Goal: Contribute content: Contribute content

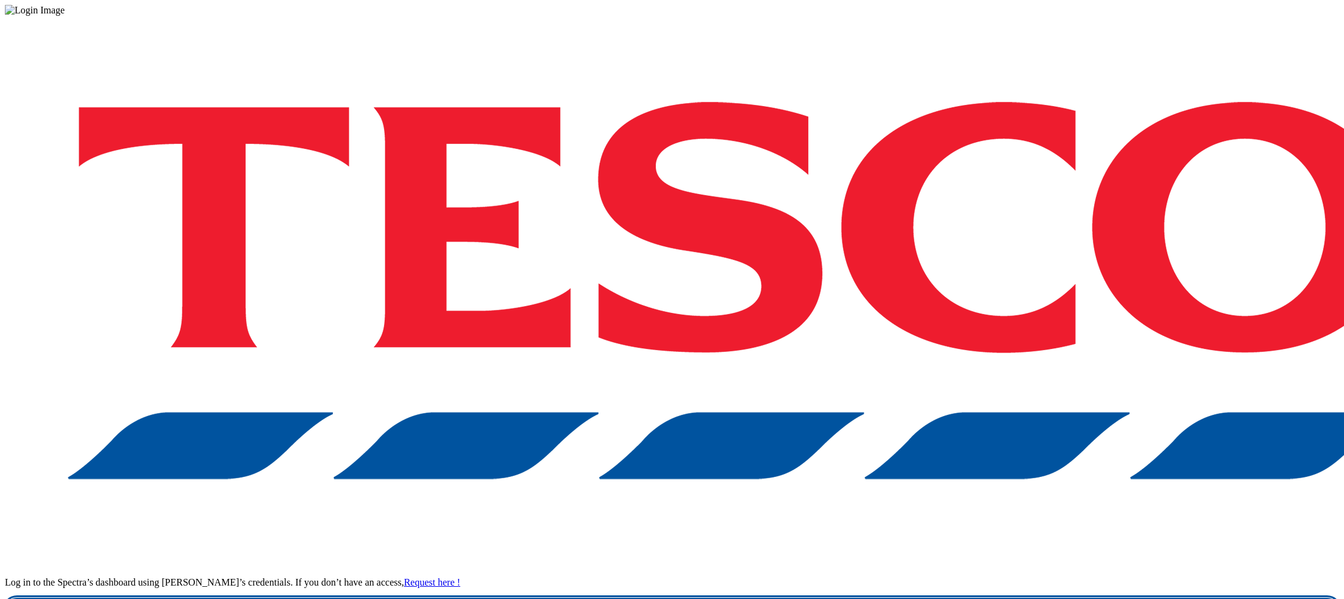
click at [1001, 597] on link "Login" at bounding box center [672, 609] width 1334 height 24
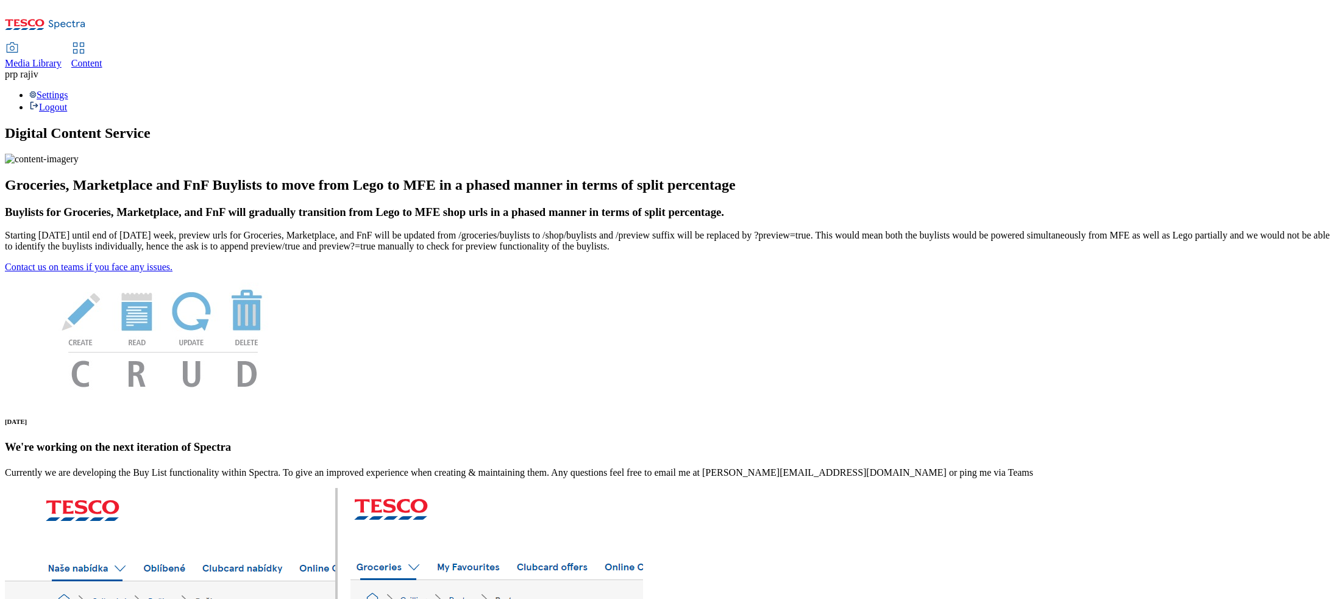
click at [62, 58] on span "Media Library" at bounding box center [33, 63] width 57 height 10
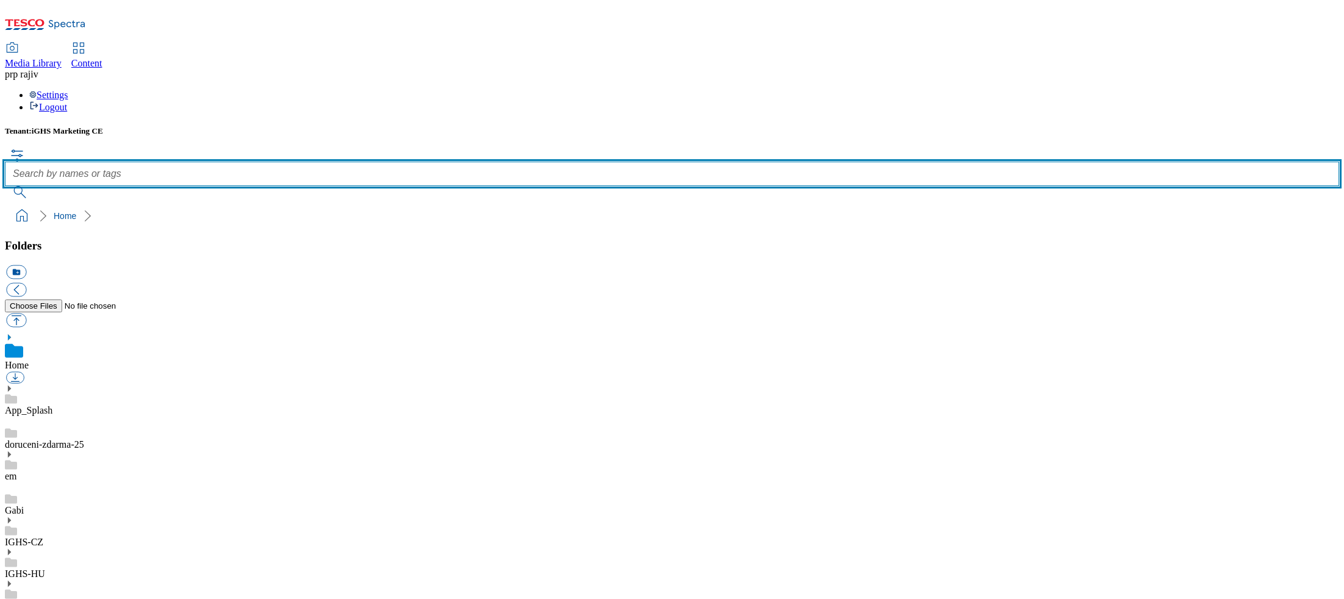
click at [522, 162] on input "text" at bounding box center [672, 174] width 1334 height 24
click at [529, 162] on input "text" at bounding box center [672, 174] width 1334 height 24
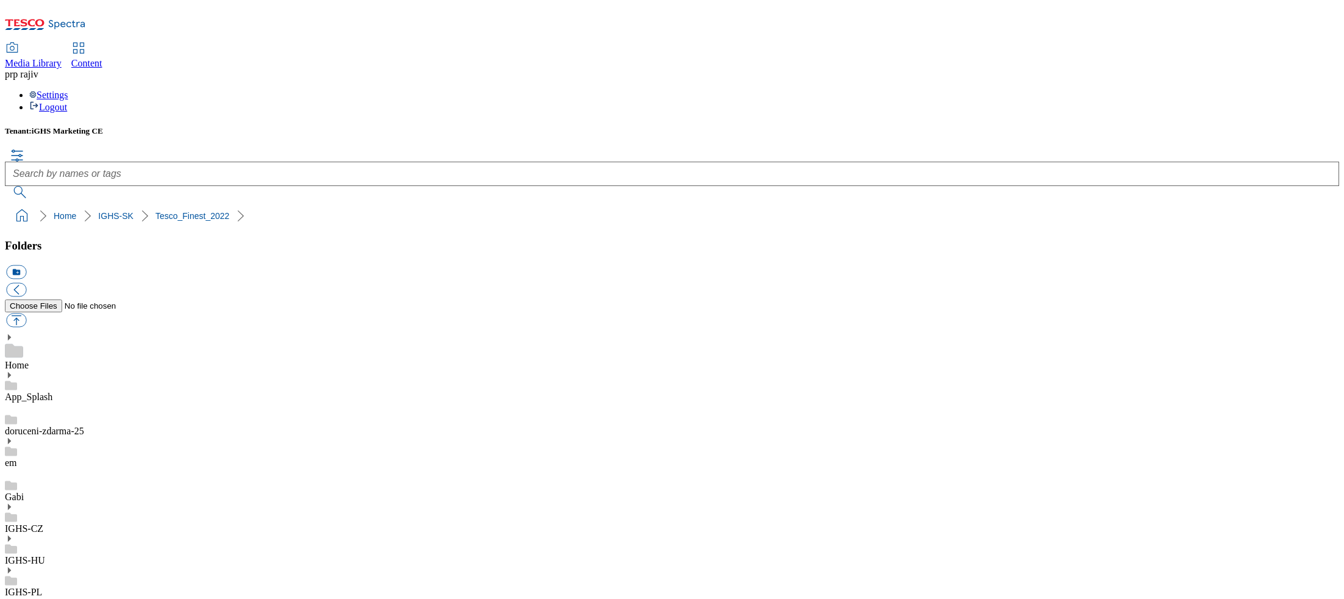
click at [326, 204] on ol "Home IGHS-SK Tesco_Finest_2023" at bounding box center [675, 215] width 1327 height 23
click at [26, 265] on button "icon_new_folder" at bounding box center [16, 272] width 20 height 14
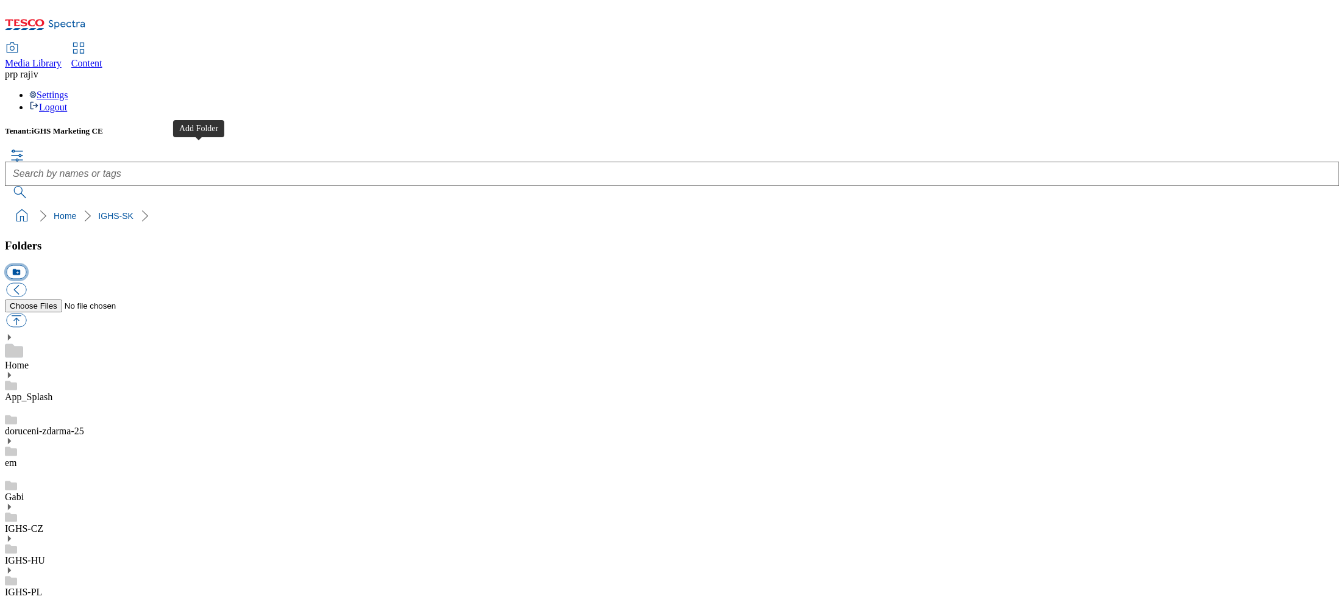
click at [26, 265] on button "icon_new_folder" at bounding box center [16, 272] width 20 height 14
paste input "Tesco Finest"
type input "Tesco_Finest_2025"
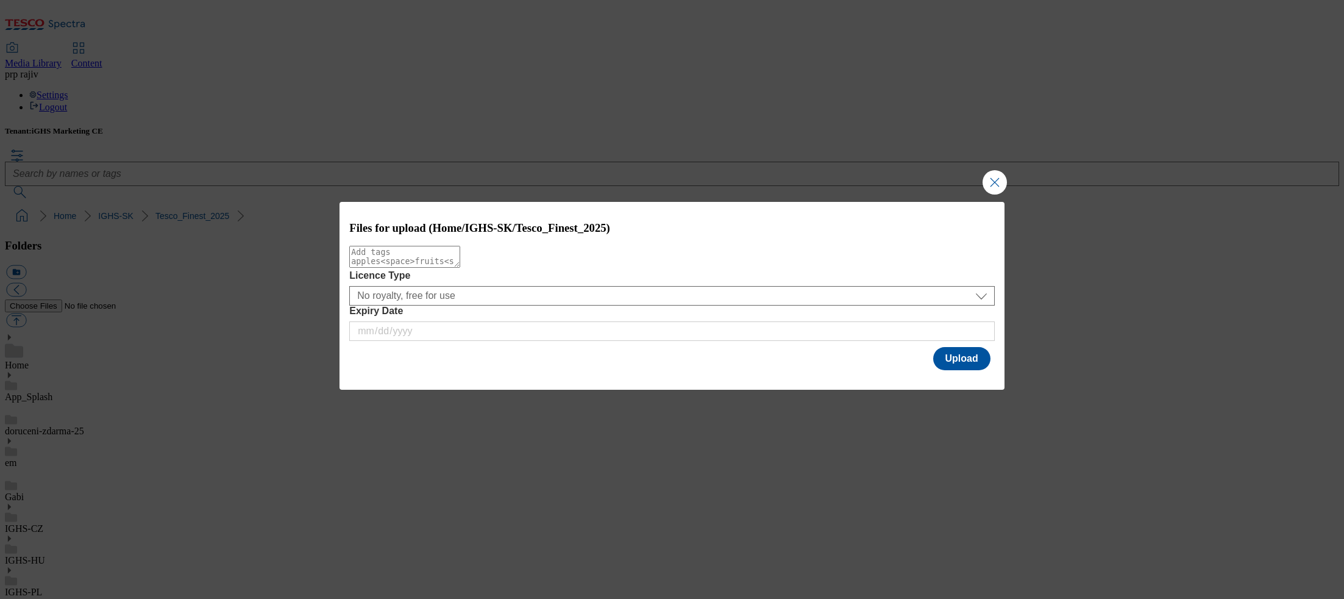
click at [460, 265] on textarea "Modal" at bounding box center [404, 257] width 111 height 22
paste textarea "Champagne_and_fizz"
type textarea "Champagne_and_fizz"
click at [976, 361] on button "Upload" at bounding box center [961, 358] width 57 height 23
click at [460, 267] on textarea "Modal" at bounding box center [404, 257] width 111 height 22
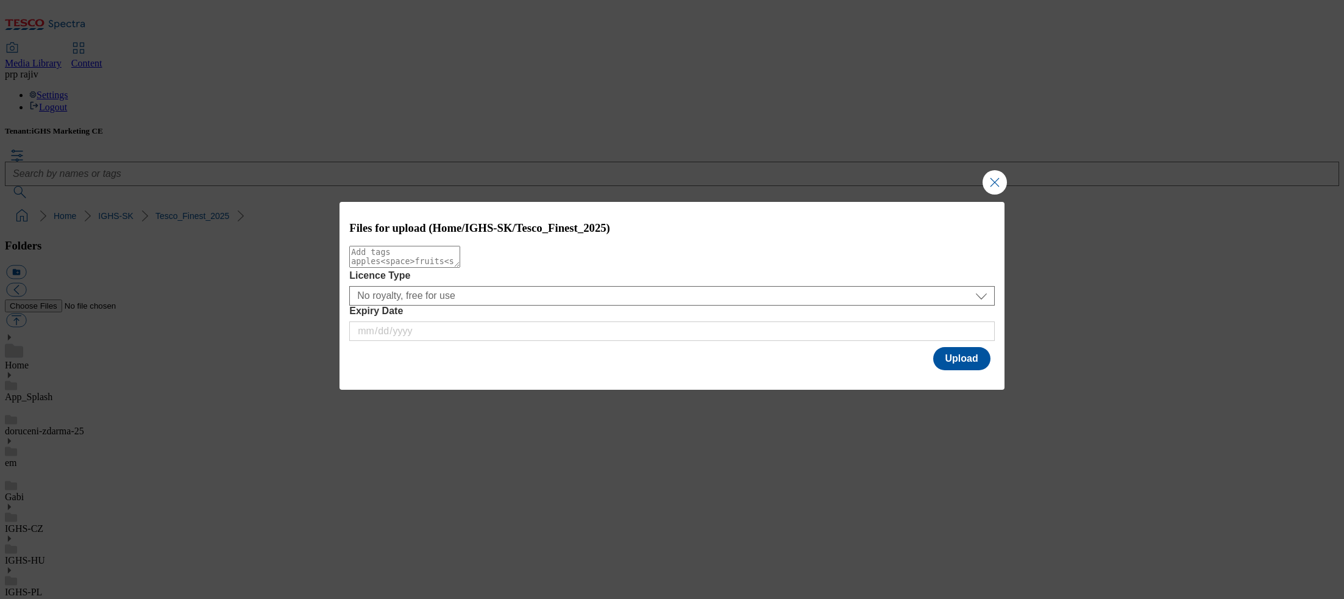
paste textarea "chocolates"
type textarea "chocolates"
click at [958, 364] on button "Upload" at bounding box center [961, 358] width 57 height 23
click at [460, 268] on textarea "Modal" at bounding box center [404, 257] width 111 height 22
paste textarea "Dinner"
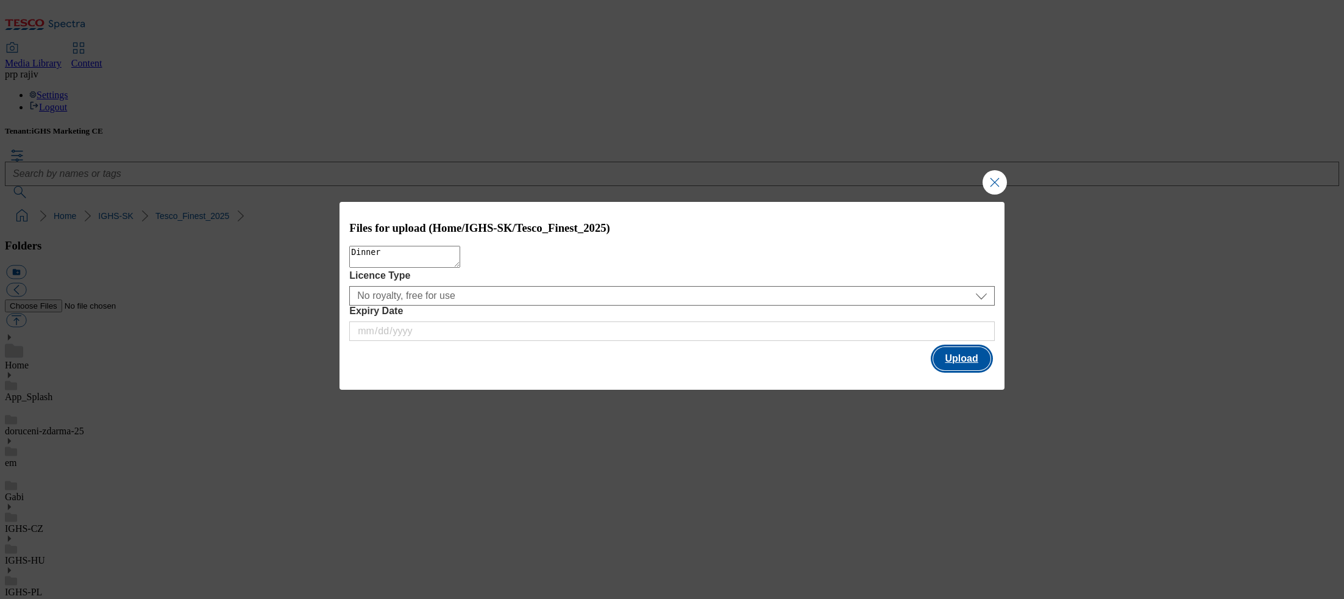
type textarea "Dinner"
click at [954, 358] on button "Upload" at bounding box center [961, 358] width 57 height 23
click at [460, 258] on textarea "Modal" at bounding box center [404, 257] width 111 height 22
paste textarea "gathering"
type textarea "gathering"
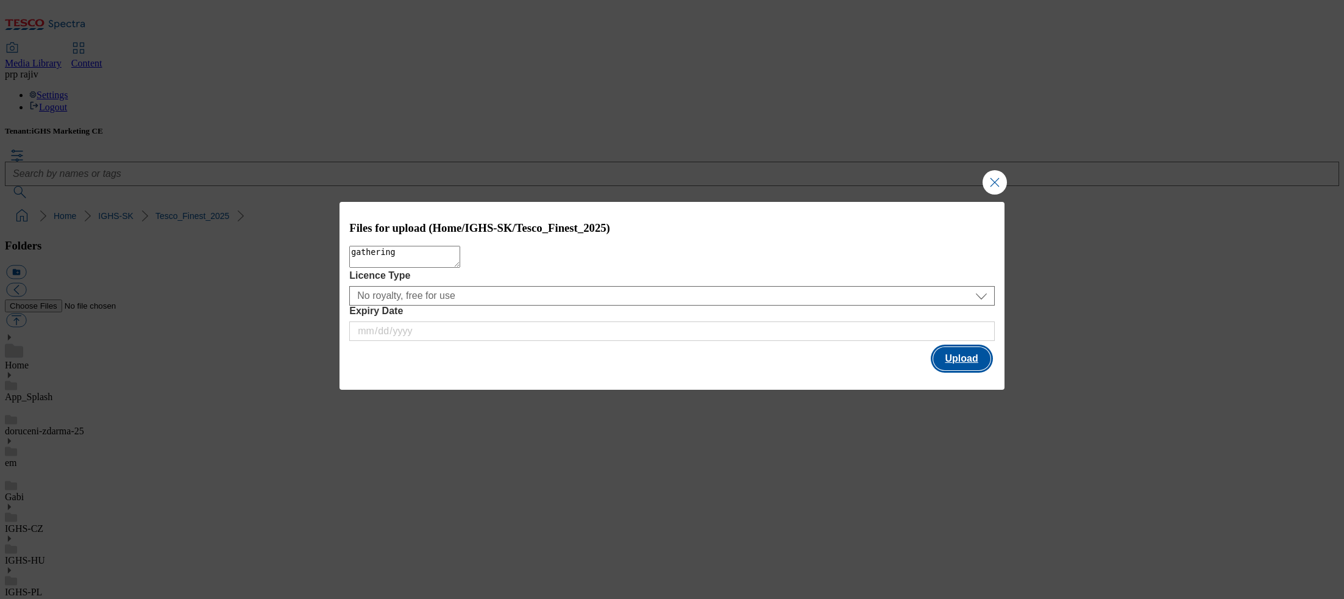
click at [965, 357] on button "Upload" at bounding box center [961, 358] width 57 height 23
click at [460, 268] on textarea "Modal" at bounding box center [404, 257] width 111 height 22
paste textarea "grad_bg1"
type textarea "grad_bg1"
click at [967, 360] on button "Upload" at bounding box center [961, 358] width 57 height 23
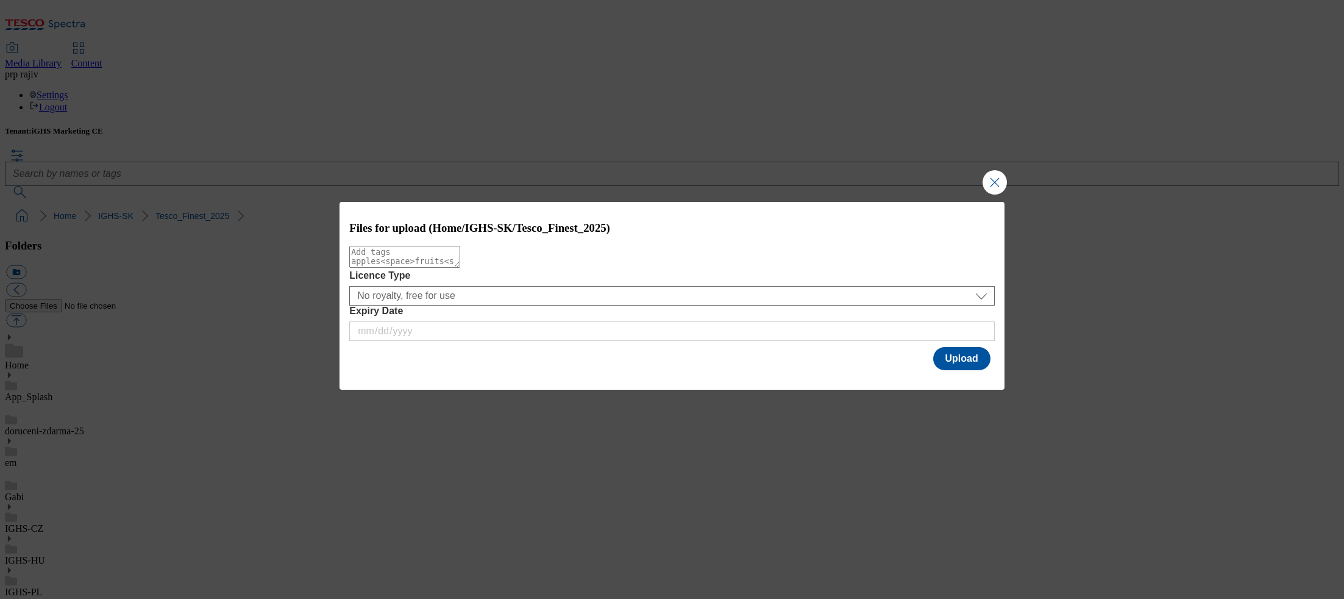
click at [460, 266] on textarea "Modal" at bounding box center [404, 257] width 111 height 22
paste textarea "main_baner"
type textarea "main_baner"
click at [976, 362] on button "Upload" at bounding box center [961, 358] width 57 height 23
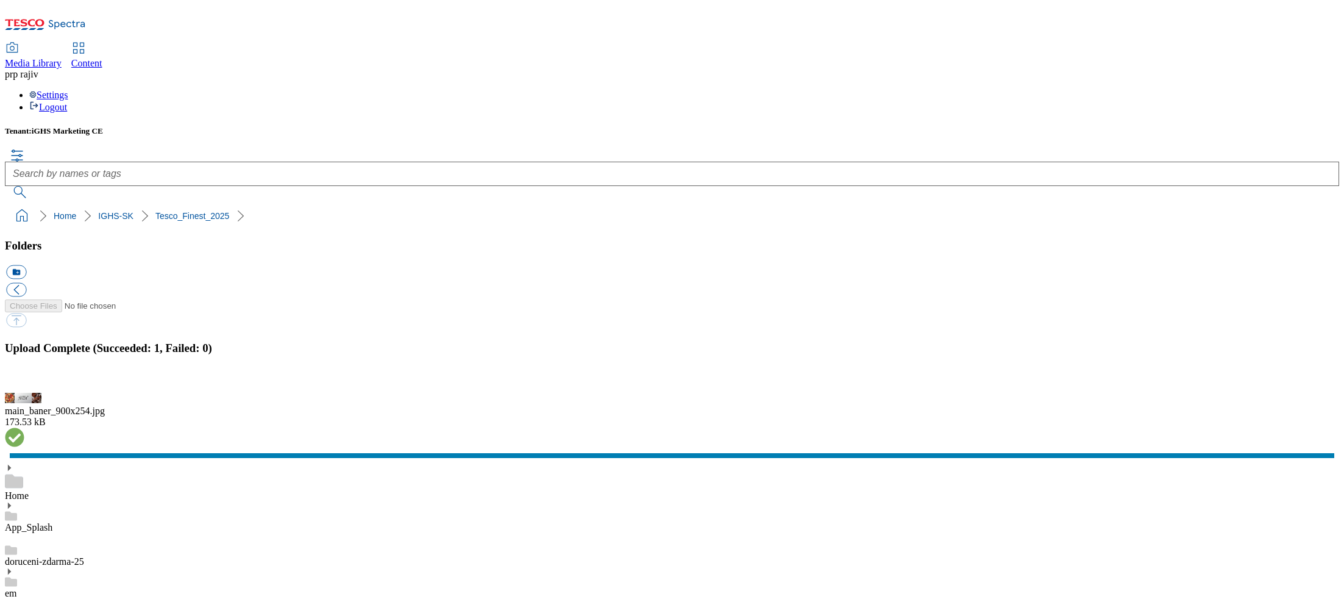
drag, startPoint x: 773, startPoint y: 193, endPoint x: 812, endPoint y: 265, distance: 81.5
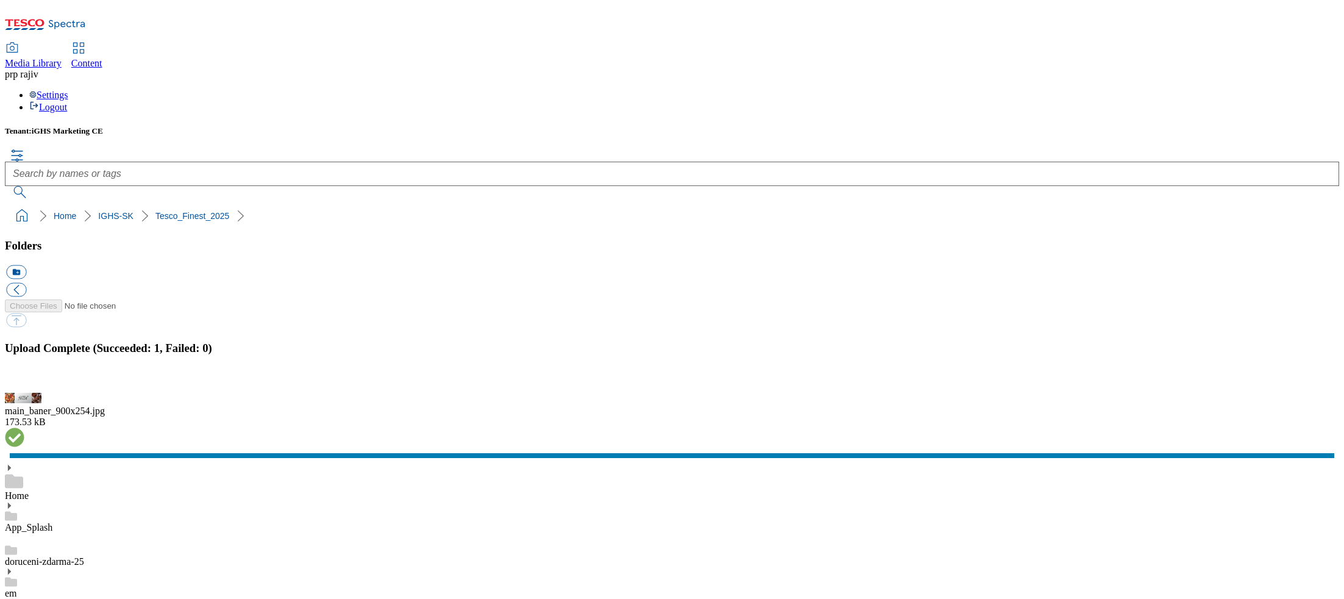
scroll to position [0, 0]
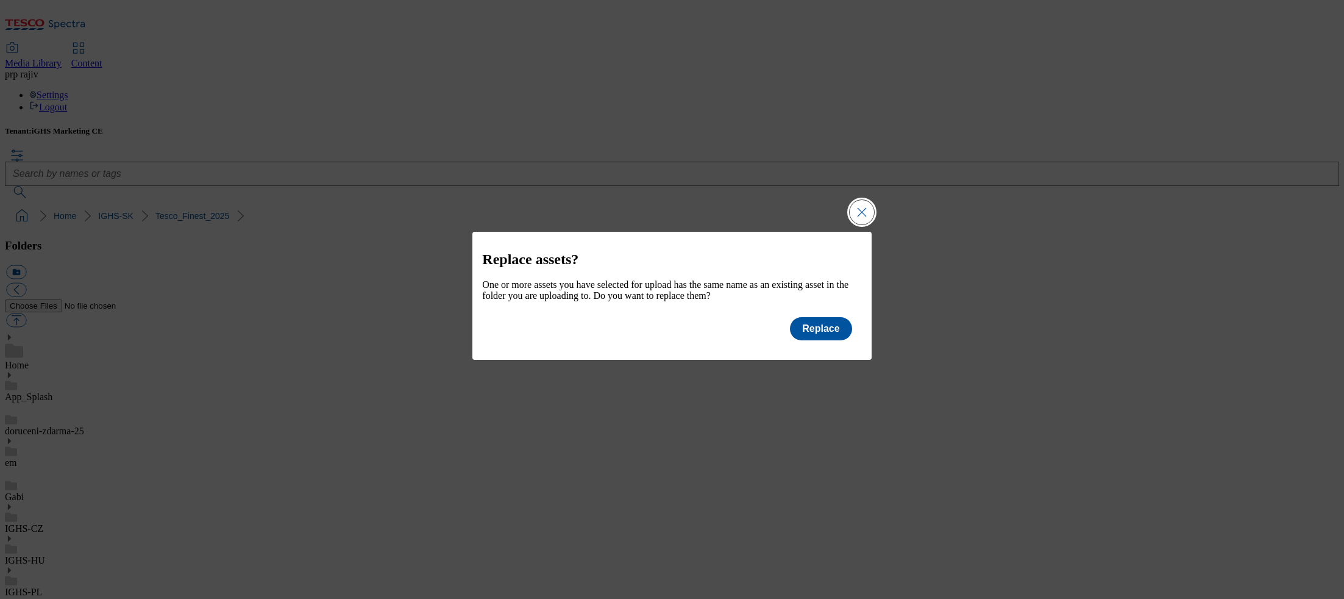
click at [862, 207] on button "Close Modal" at bounding box center [862, 212] width 24 height 24
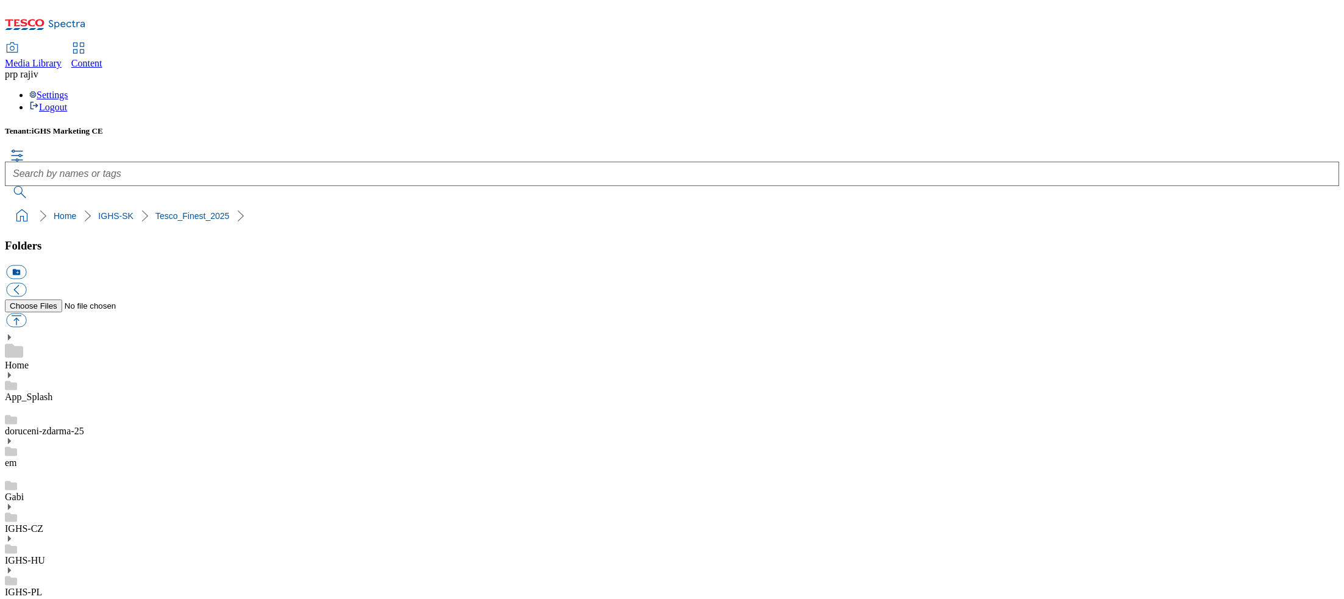
drag, startPoint x: 114, startPoint y: 336, endPoint x: 124, endPoint y: 320, distance: 18.9
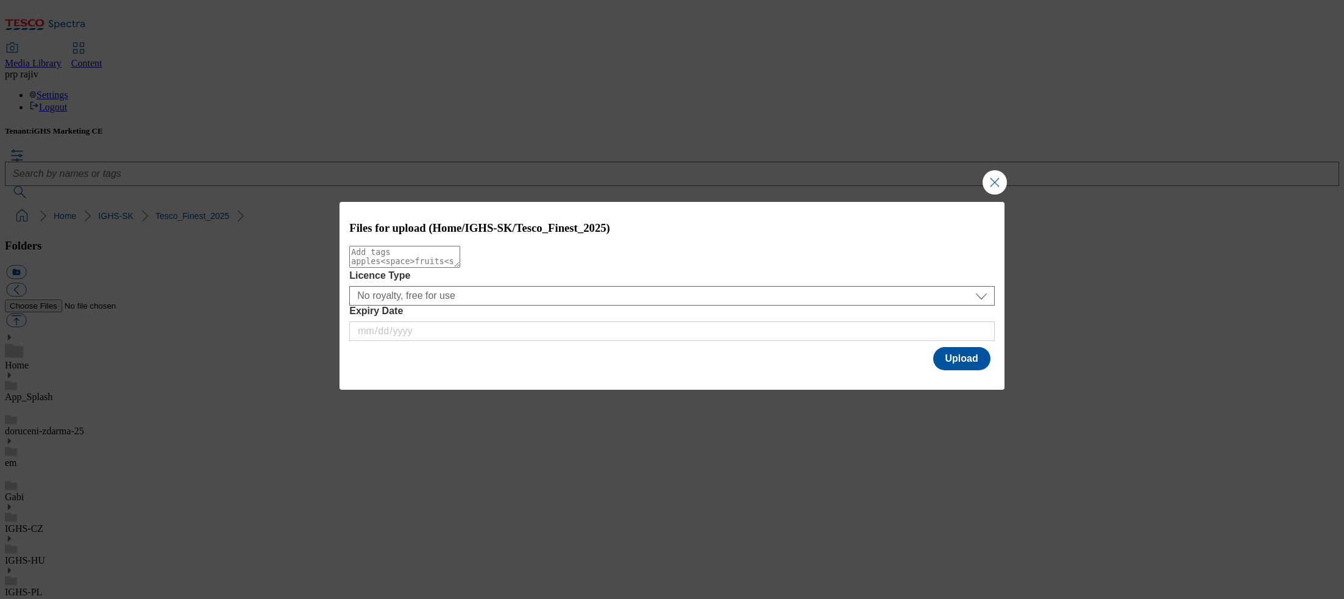
click at [460, 265] on textarea "Modal" at bounding box center [404, 257] width 111 height 22
paste textarea "Pizza_night"
type textarea "Pizza_night"
click at [965, 361] on button "Upload" at bounding box center [961, 358] width 57 height 23
click at [460, 268] on textarea "Modal" at bounding box center [404, 257] width 111 height 22
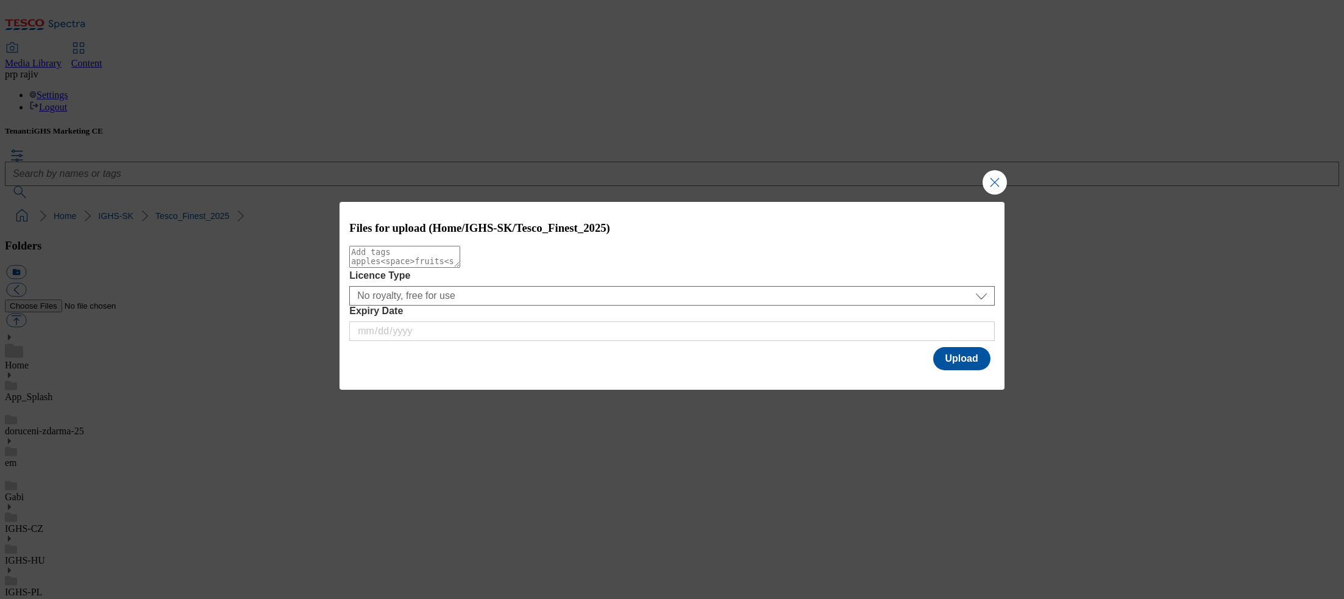
paste textarea "Red_wine"
type textarea "Red_wine"
click at [962, 359] on button "Upload" at bounding box center [961, 358] width 57 height 23
drag, startPoint x: 555, startPoint y: 265, endPoint x: 724, endPoint y: 281, distance: 169.6
click at [460, 265] on textarea "Modal" at bounding box center [404, 257] width 111 height 22
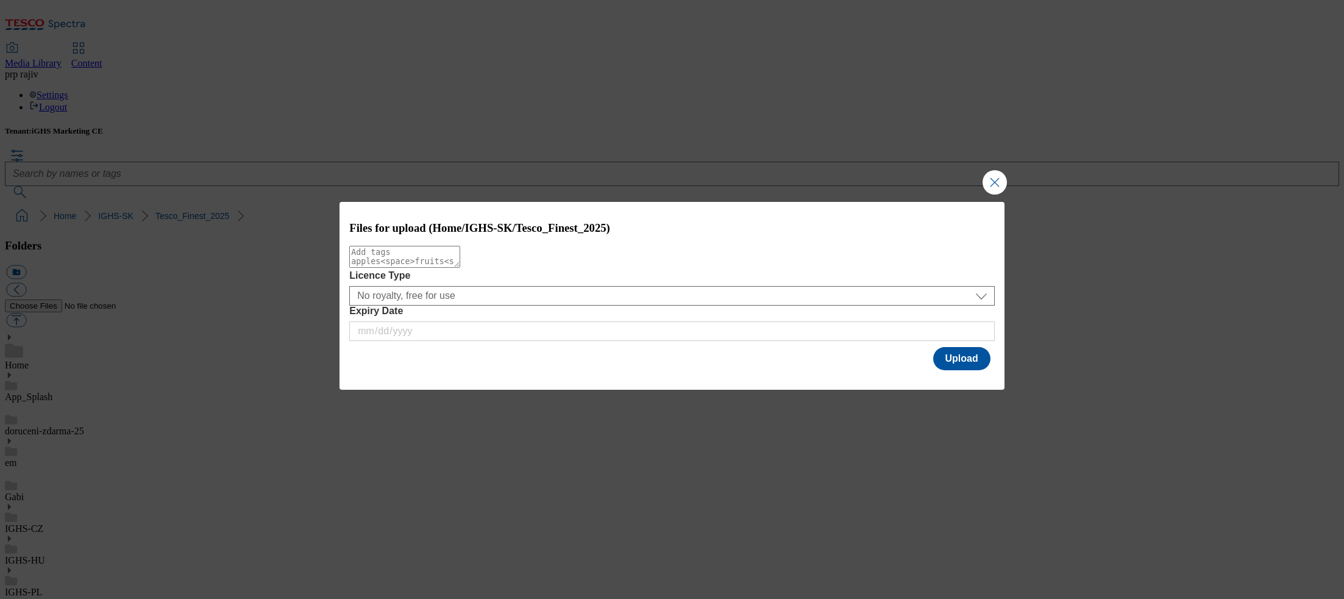
paste textarea "savory"
type textarea "savory"
click at [961, 360] on button "Upload" at bounding box center [961, 358] width 57 height 23
drag, startPoint x: 586, startPoint y: 268, endPoint x: 671, endPoint y: 272, distance: 85.4
click at [460, 267] on textarea "Modal" at bounding box center [404, 257] width 111 height 22
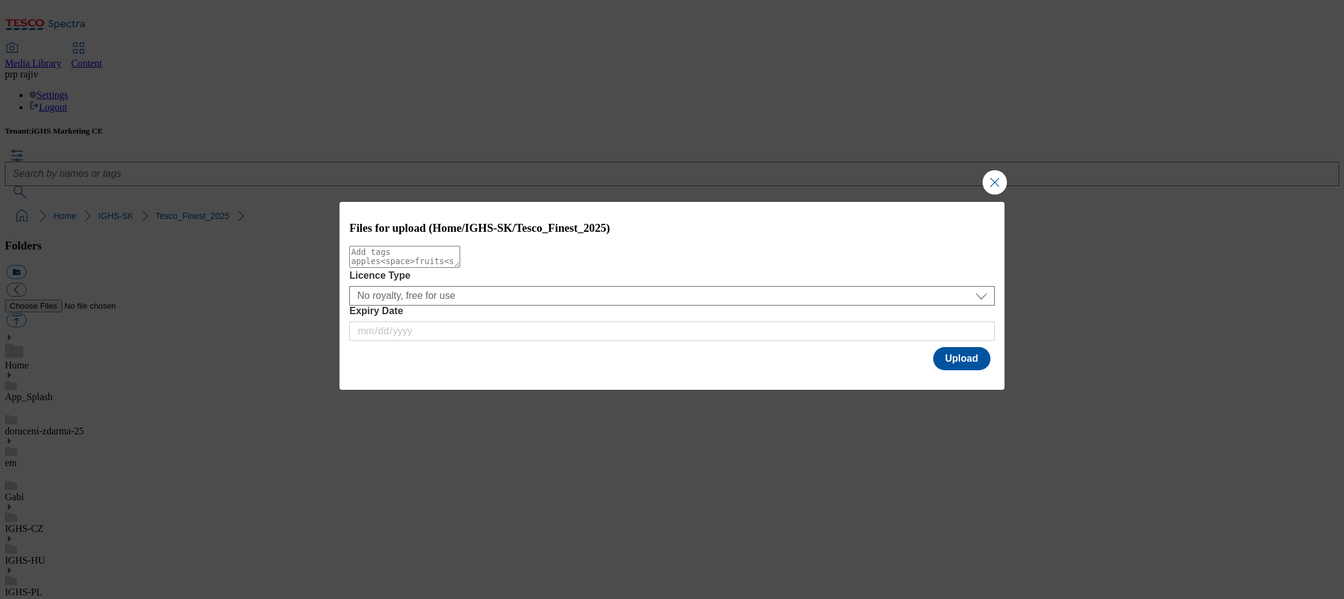
paste textarea "White_wine"
type textarea "White_wine"
click at [956, 361] on button "Upload" at bounding box center [961, 358] width 57 height 23
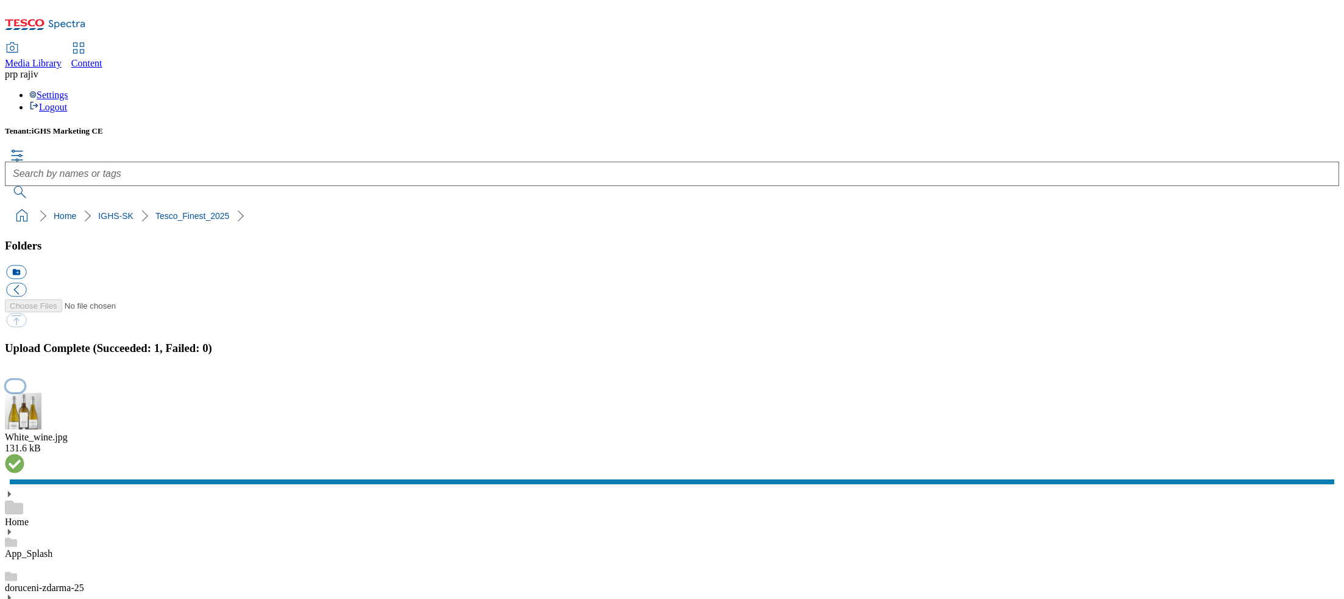
click at [24, 380] on button "button" at bounding box center [15, 386] width 18 height 12
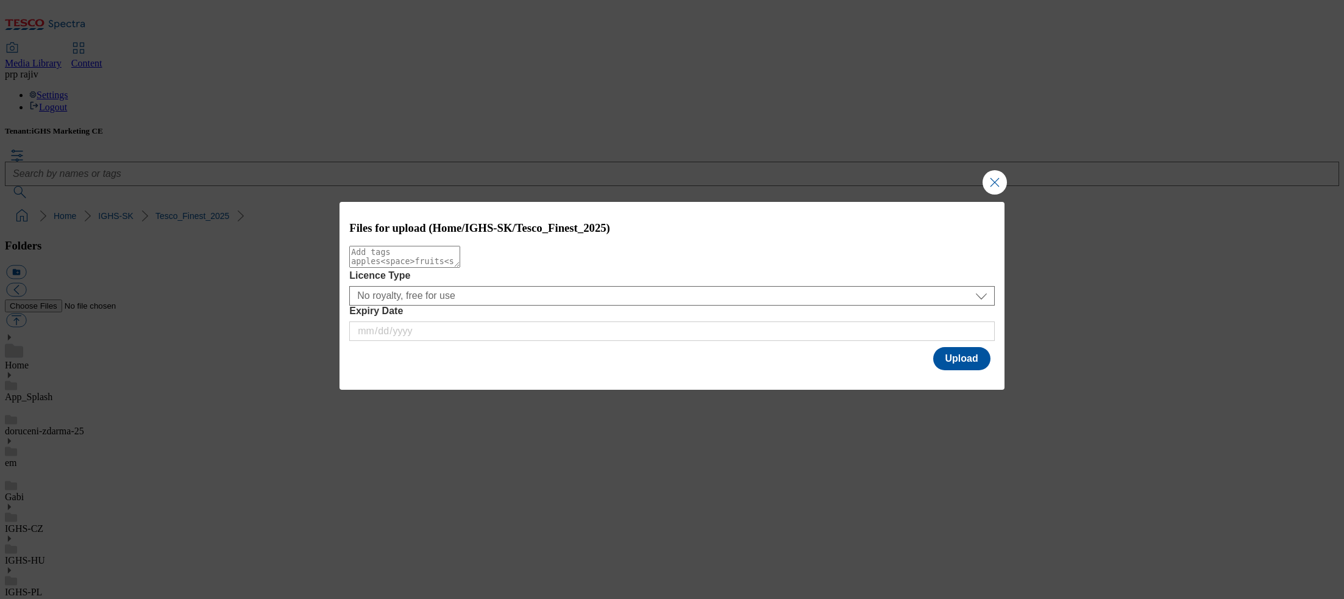
drag, startPoint x: 669, startPoint y: 265, endPoint x: 706, endPoint y: 268, distance: 37.9
click at [460, 265] on textarea "Modal" at bounding box center [404, 257] width 111 height 22
paste textarea "beans"
type textarea "beans"
click at [958, 361] on button "Upload" at bounding box center [961, 358] width 57 height 23
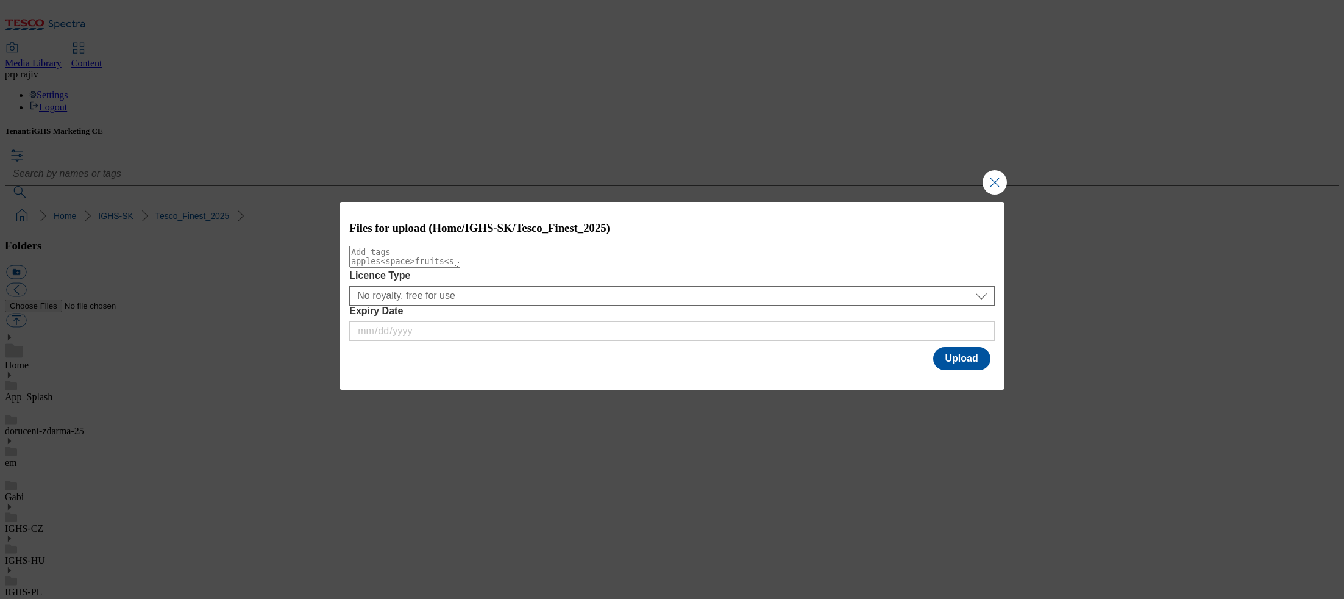
click at [460, 268] on textarea "Modal" at bounding box center [404, 257] width 111 height 22
paste textarea "brunch"
type textarea "brunch"
click at [954, 360] on button "Upload" at bounding box center [961, 358] width 57 height 23
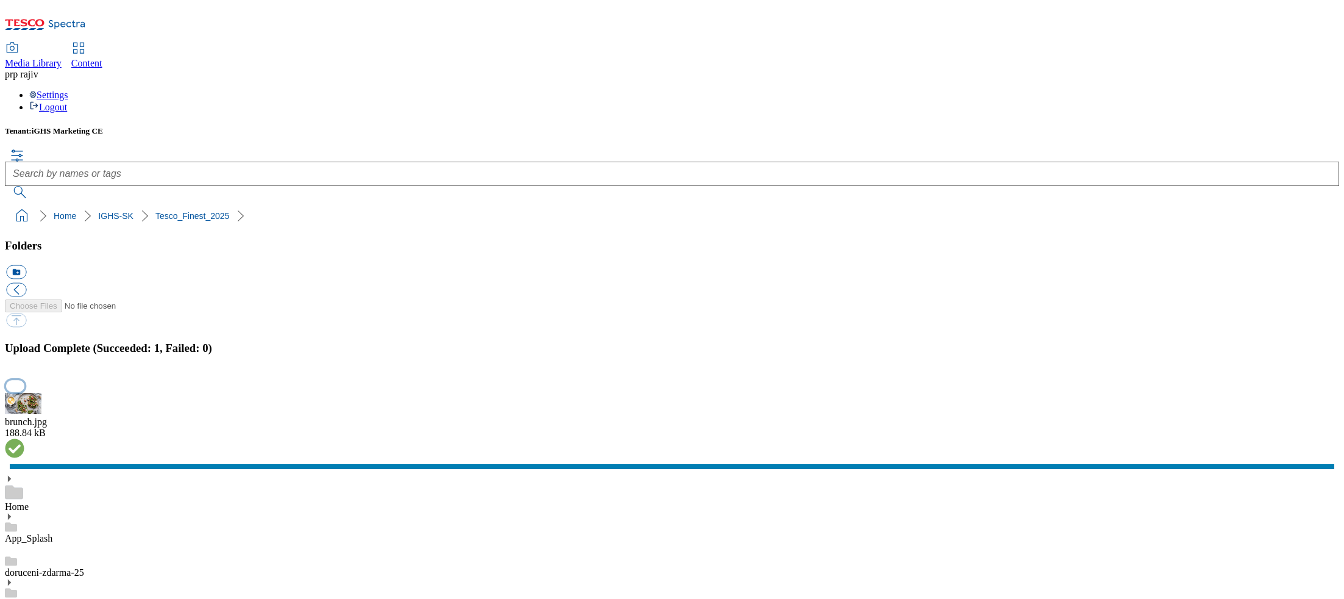
click at [24, 380] on button "button" at bounding box center [15, 386] width 18 height 12
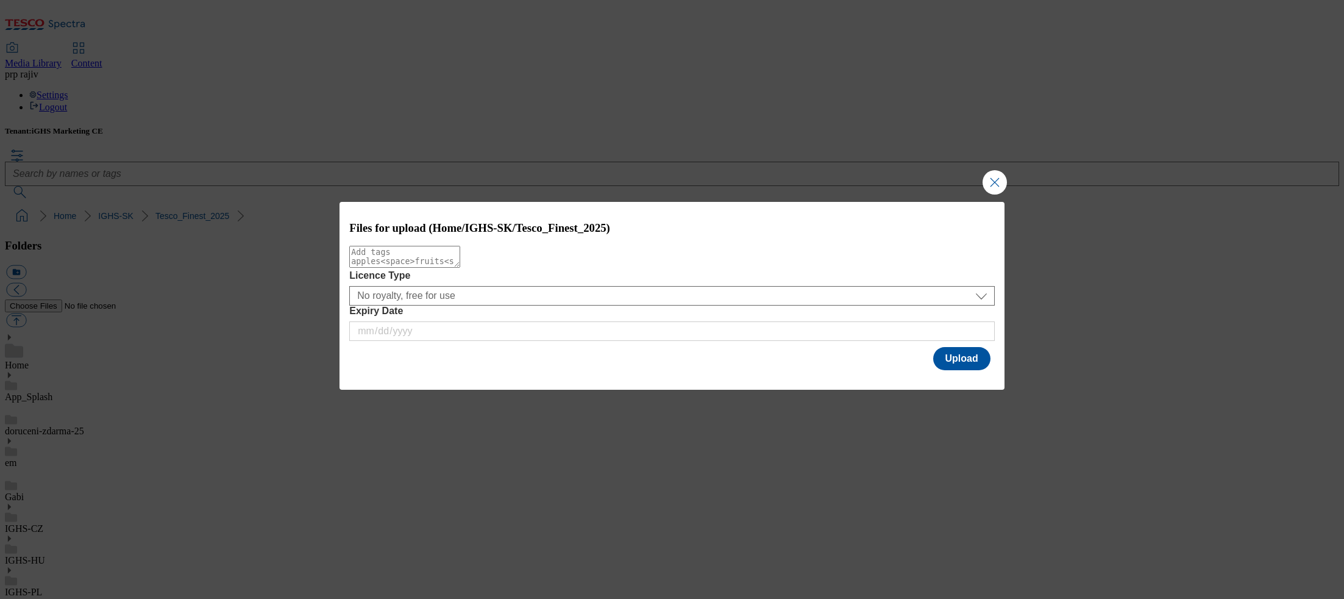
click at [424, 265] on textarea "Modal" at bounding box center [404, 257] width 111 height 22
paste textarea "cups"
type textarea "cups"
click at [962, 357] on button "Upload" at bounding box center [961, 358] width 57 height 23
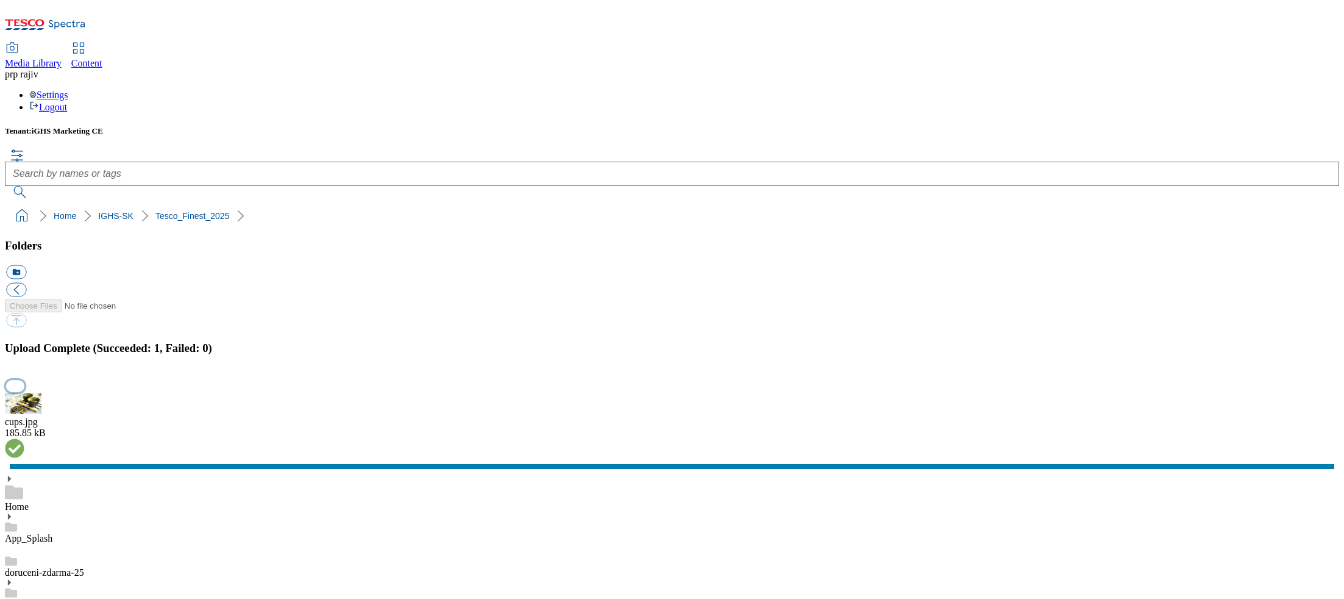
click at [24, 380] on button "button" at bounding box center [15, 386] width 18 height 12
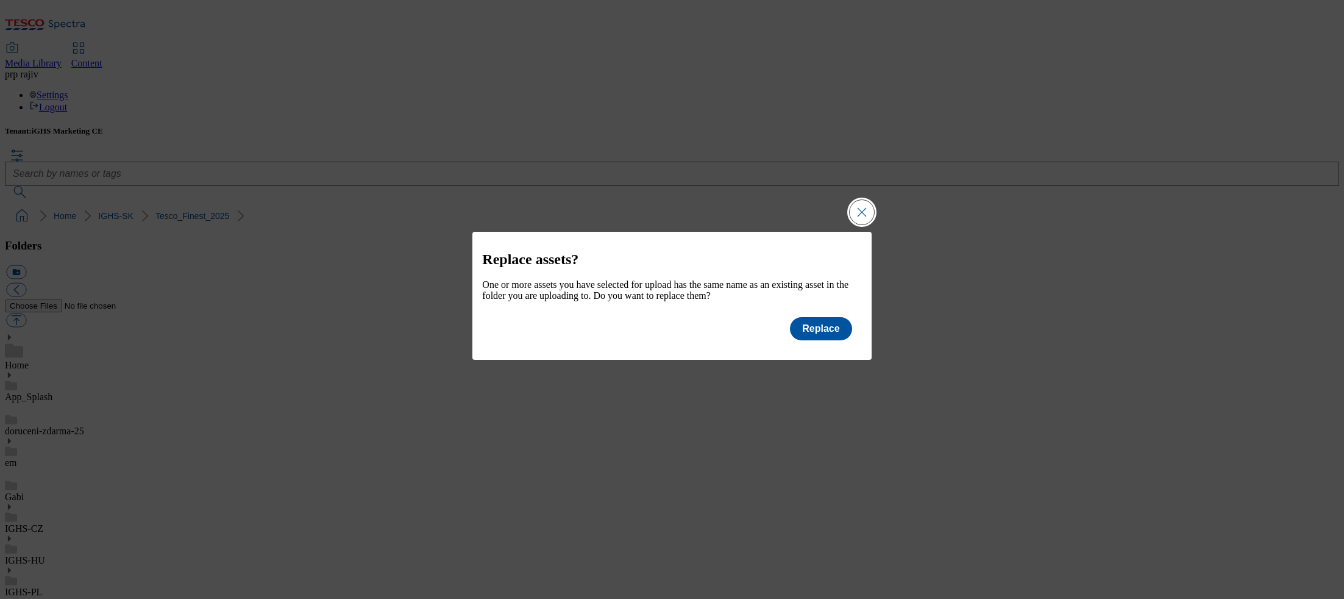
drag, startPoint x: 866, startPoint y: 196, endPoint x: 897, endPoint y: 222, distance: 41.1
click at [867, 200] on button "Close Modal" at bounding box center [862, 212] width 24 height 24
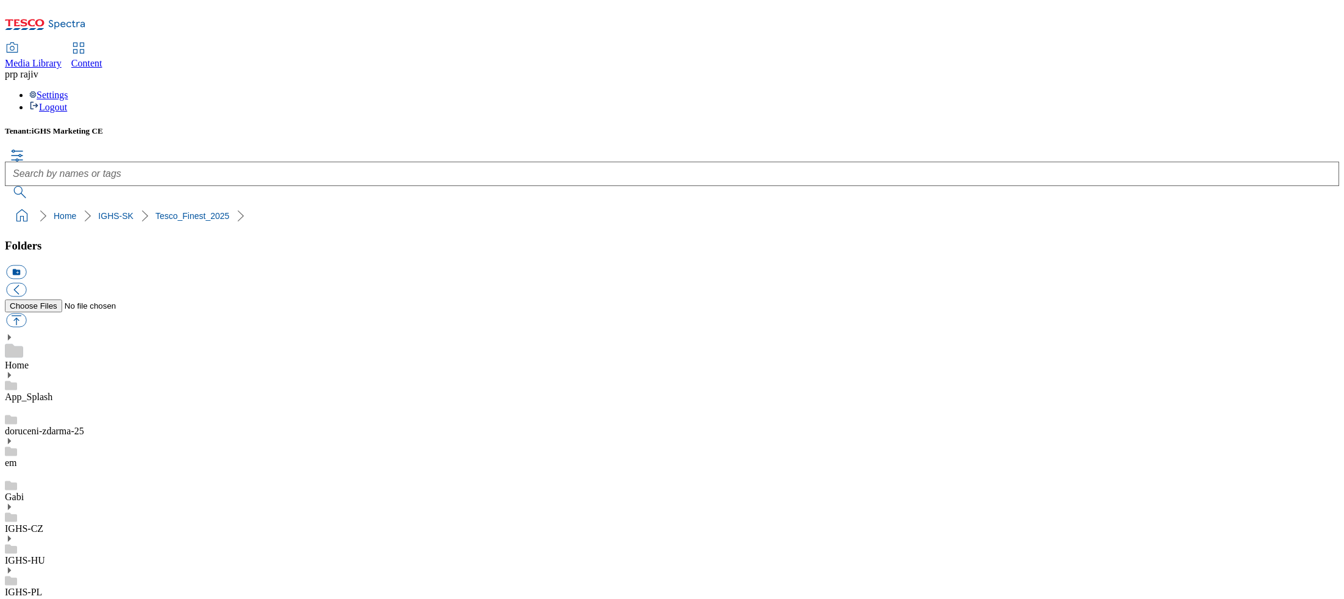
scroll to position [59, 0]
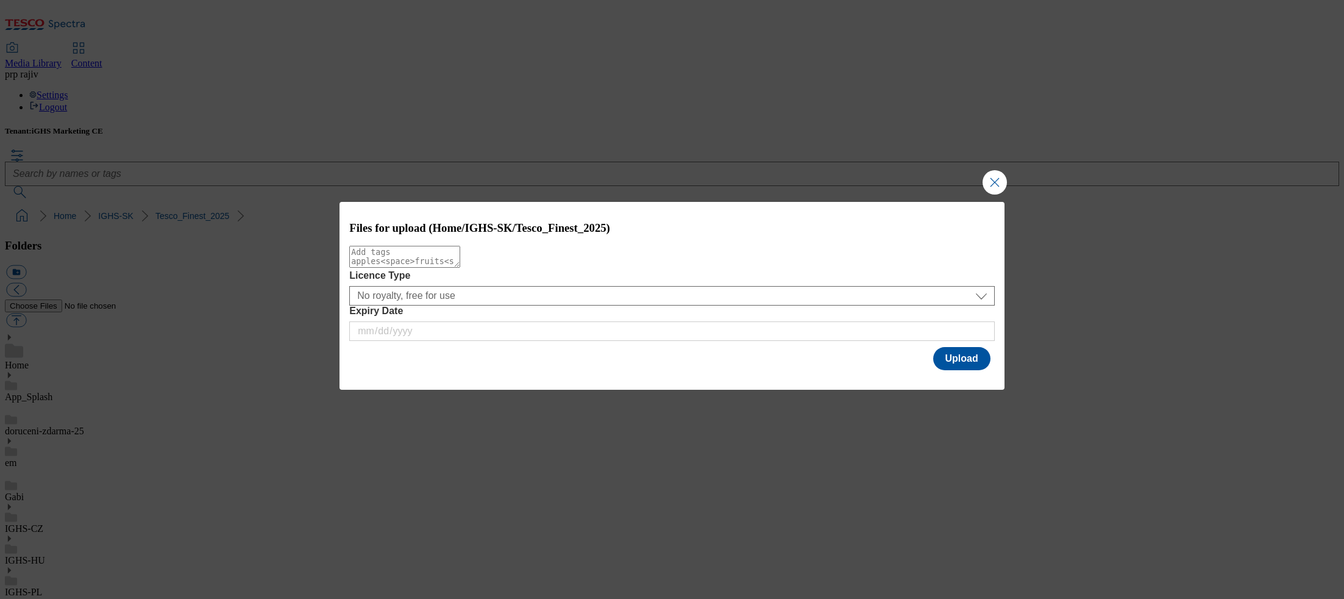
click at [460, 265] on textarea "Modal" at bounding box center [404, 257] width 111 height 22
paste textarea "ice_creams"
type textarea "ice_creams"
click at [964, 357] on button "Upload" at bounding box center [961, 358] width 57 height 23
click at [460, 268] on textarea "Modal" at bounding box center [404, 257] width 111 height 22
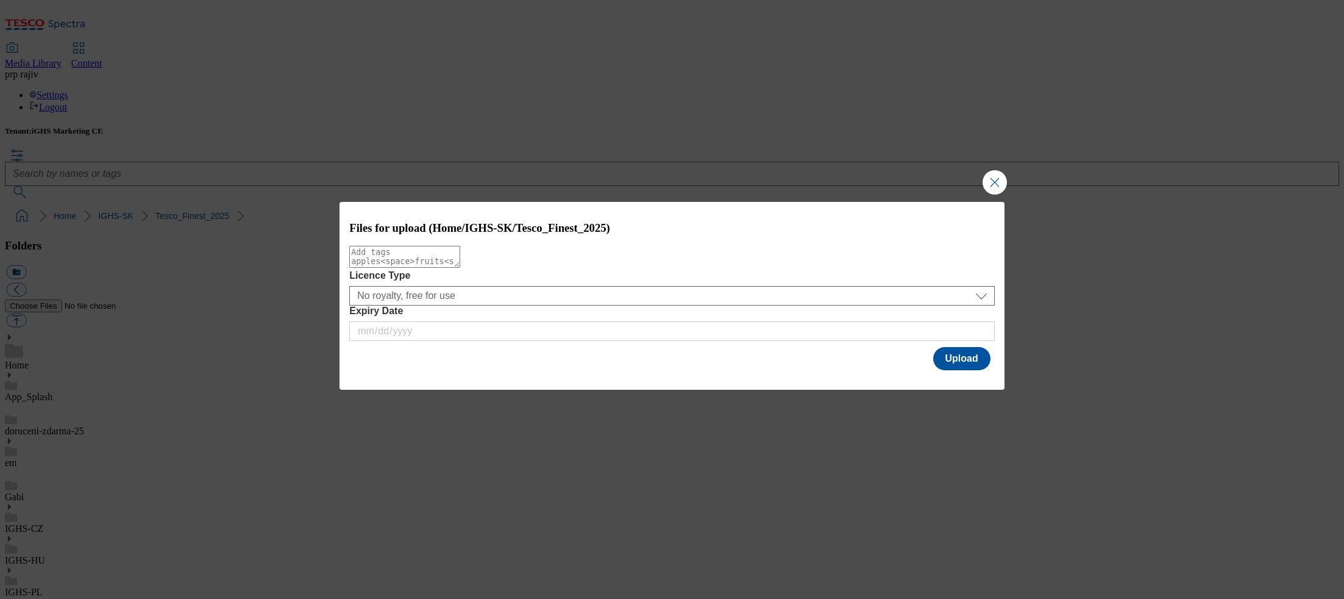
paste textarea "cheese"
type textarea "cheese"
click at [964, 363] on button "Upload" at bounding box center [961, 358] width 57 height 23
click at [460, 268] on textarea "Modal" at bounding box center [404, 257] width 111 height 22
paste textarea "pasta"
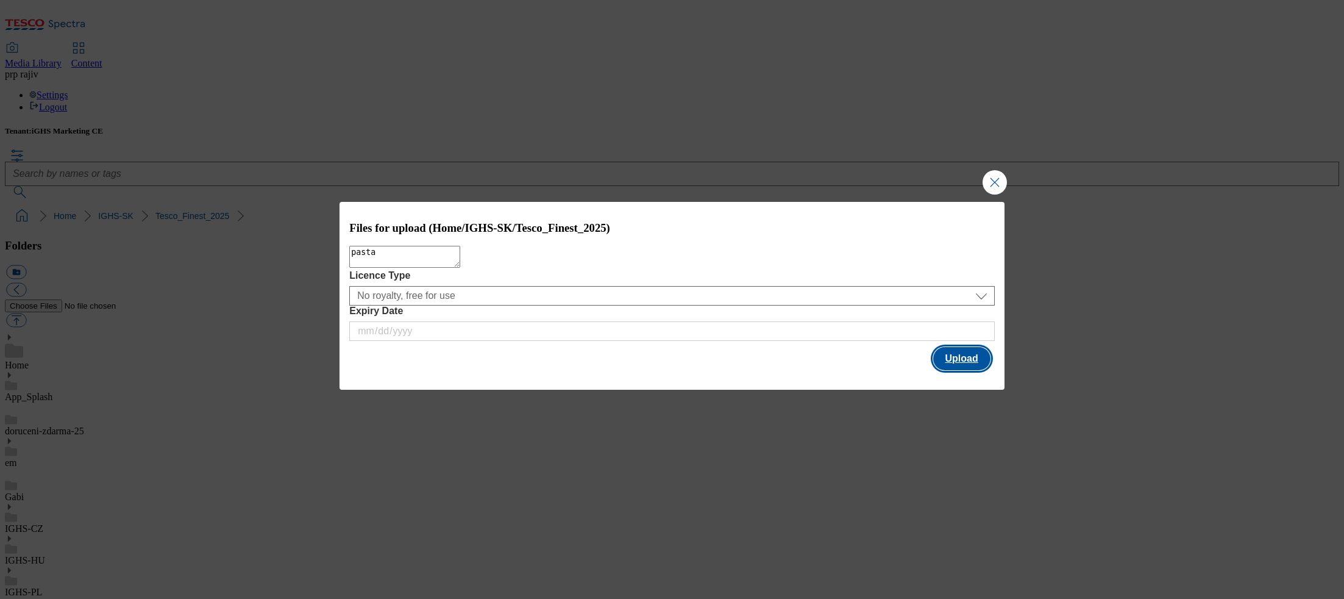
type textarea "pasta"
click at [953, 357] on button "Upload" at bounding box center [961, 358] width 57 height 23
click at [460, 263] on textarea "Modal" at bounding box center [404, 257] width 111 height 22
paste textarea "pizza"
type textarea "pizza"
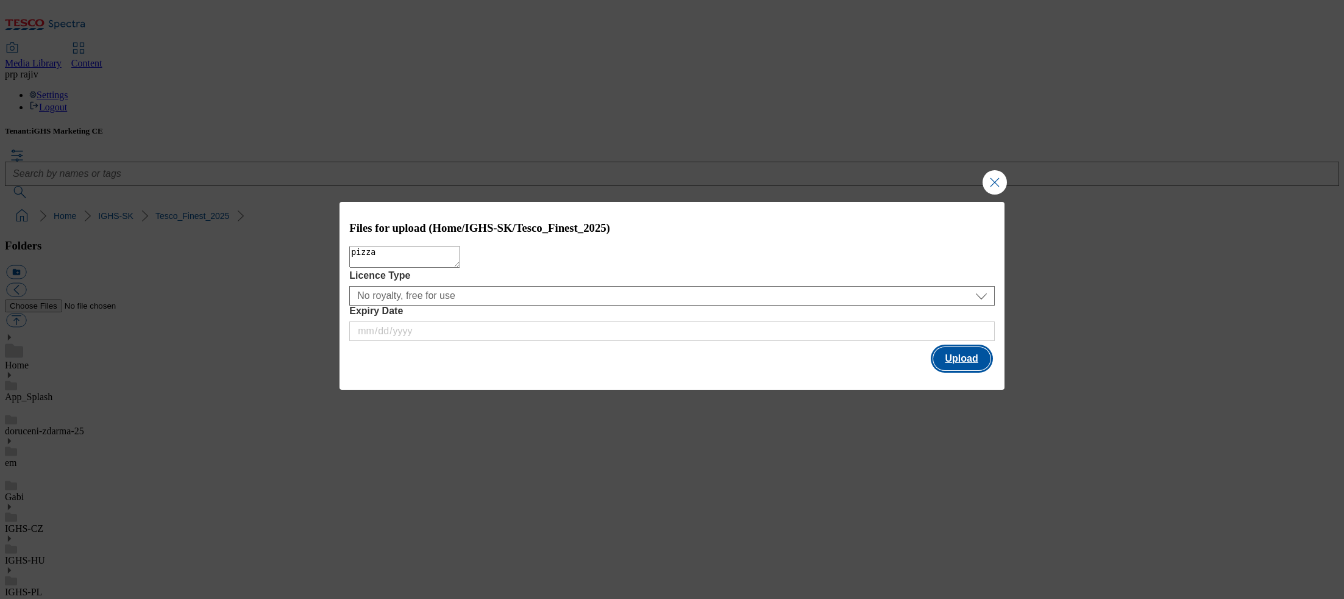
click at [954, 357] on button "Upload" at bounding box center [961, 358] width 57 height 23
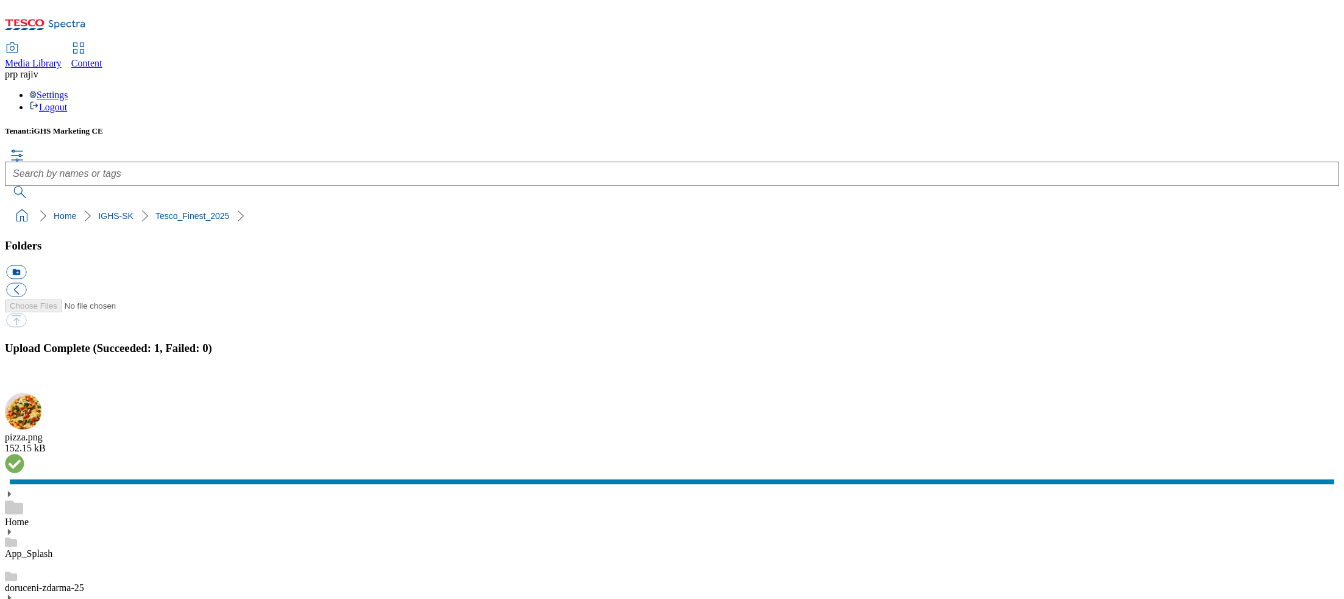
click at [901, 204] on ol "Home IGHS-SK Tesco_Finest_2025" at bounding box center [675, 215] width 1327 height 23
click at [24, 380] on button "button" at bounding box center [15, 386] width 18 height 12
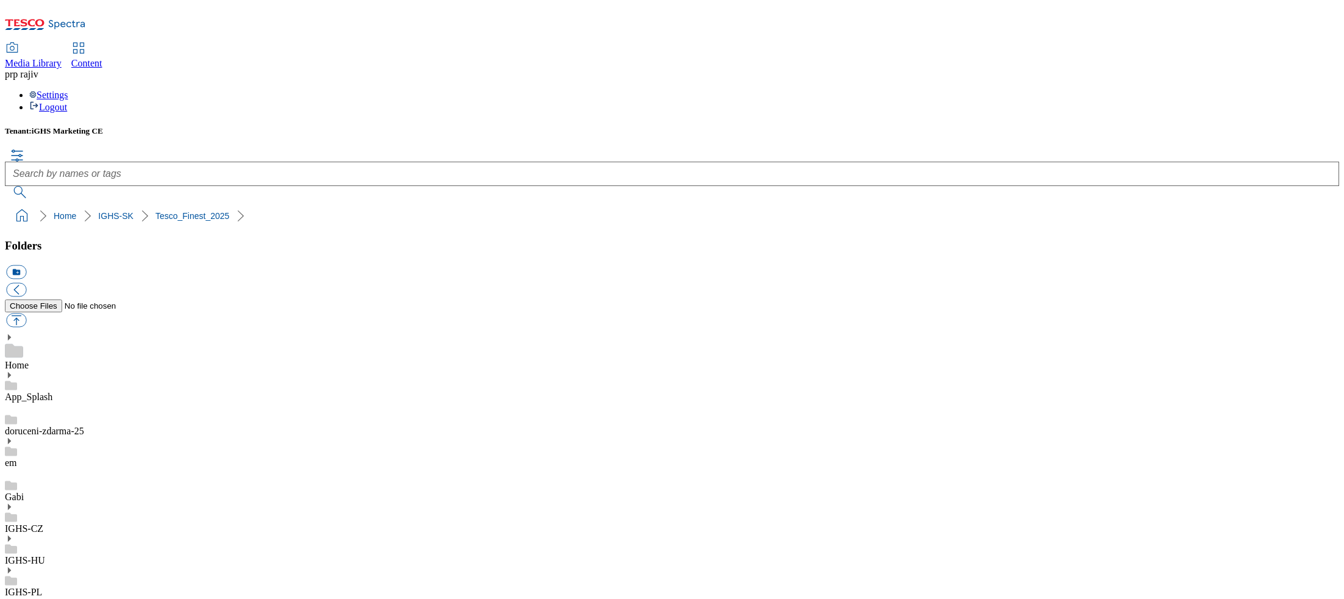
drag, startPoint x: 1165, startPoint y: 90, endPoint x: 1156, endPoint y: 93, distance: 10.2
click at [1167, 126] on div "Tenant: iGHS Marketing CE" at bounding box center [672, 162] width 1334 height 72
